Goal: Information Seeking & Learning: Learn about a topic

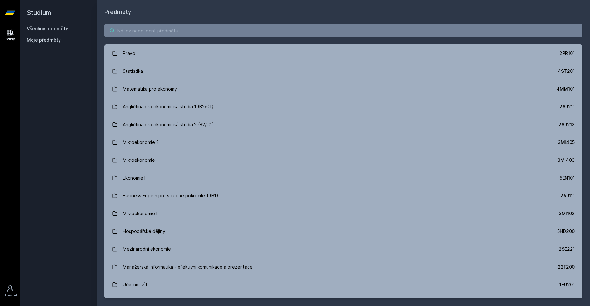
click at [132, 36] on input "search" at bounding box center [343, 30] width 478 height 13
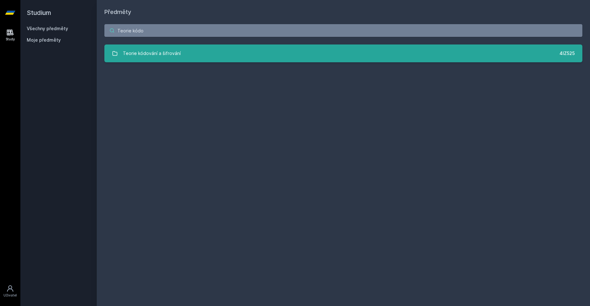
type input "Teorie kódo"
click at [129, 58] on div "Teorie kódování a šifrování" at bounding box center [152, 53] width 58 height 13
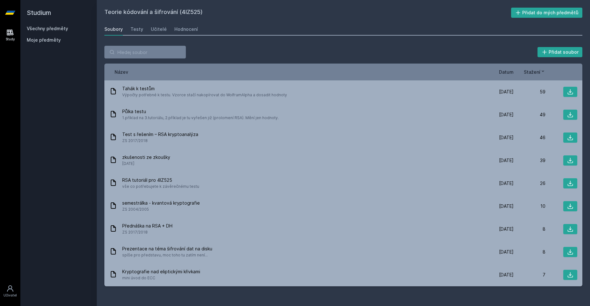
click at [223, 41] on div "Přidat soubor Řazení: Název Datum Stažení Název Datum Stažení Tahák k testům Vý…" at bounding box center [343, 166] width 493 height 256
click at [238, 42] on div "Přidat soubor Řazení: Název Datum Stažení Název Datum Stažení Tahák k testům Vý…" at bounding box center [343, 166] width 493 height 256
